Goal: Transaction & Acquisition: Purchase product/service

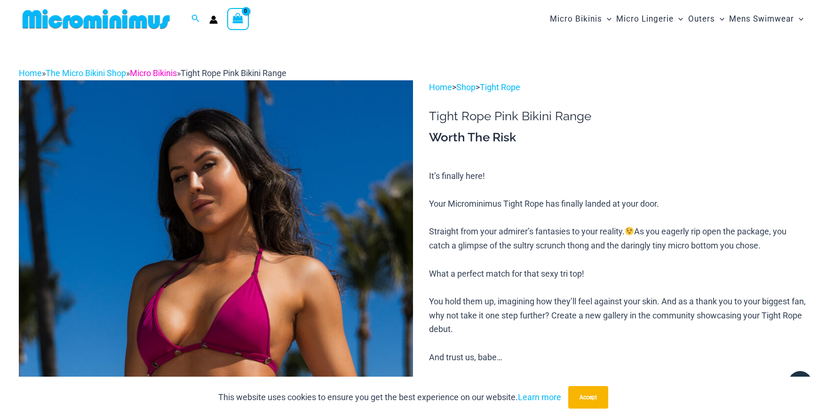
click at [147, 71] on link "Micro Bikinis" at bounding box center [153, 73] width 47 height 10
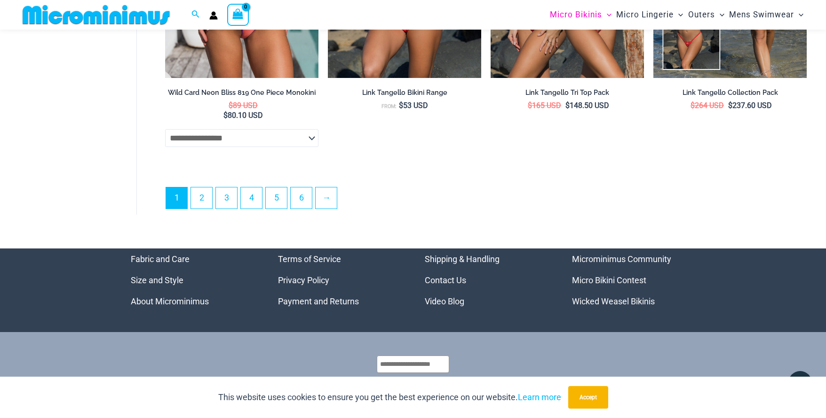
scroll to position [2780, 0]
click at [331, 192] on link "→" at bounding box center [325, 198] width 21 height 21
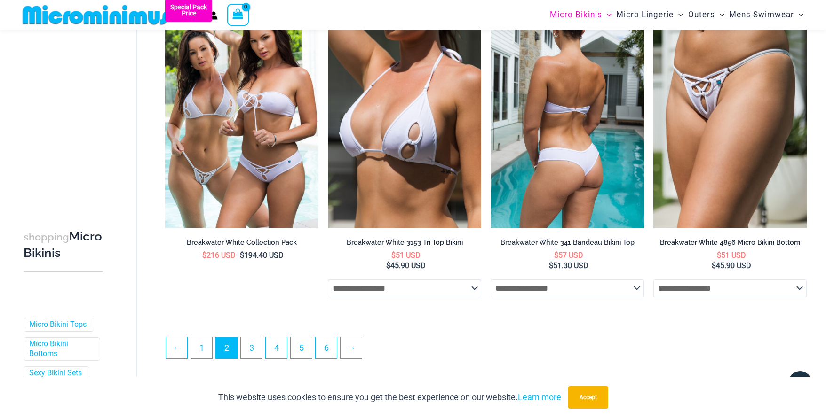
scroll to position [2426, 0]
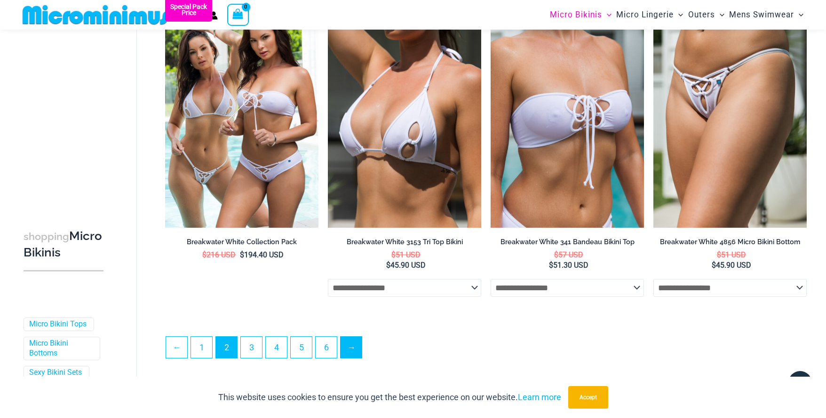
click at [355, 353] on link "→" at bounding box center [350, 347] width 21 height 21
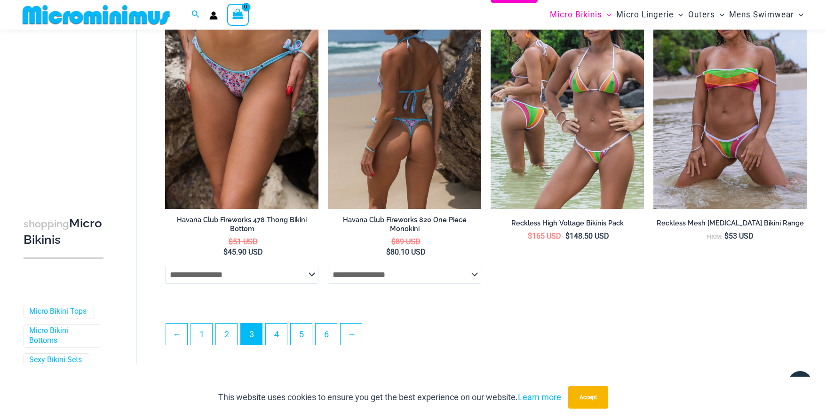
scroll to position [2434, 0]
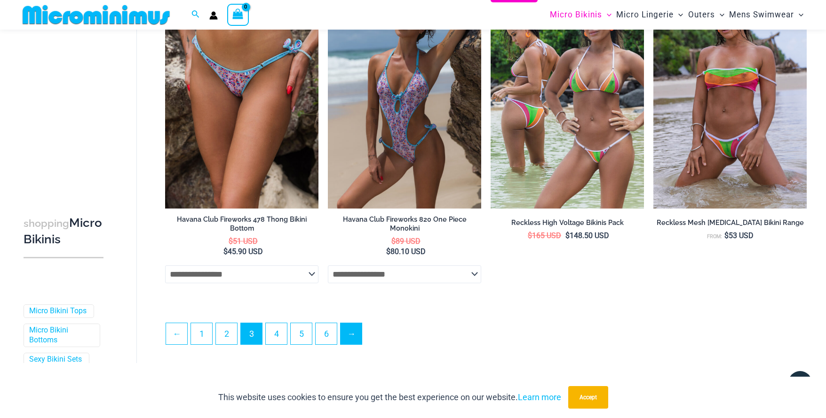
click at [354, 337] on link "→" at bounding box center [350, 333] width 21 height 21
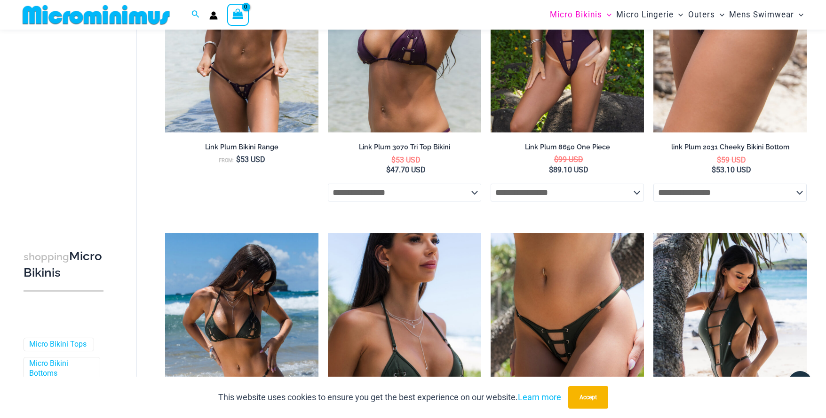
scroll to position [303, 0]
